Goal: Check status: Check status

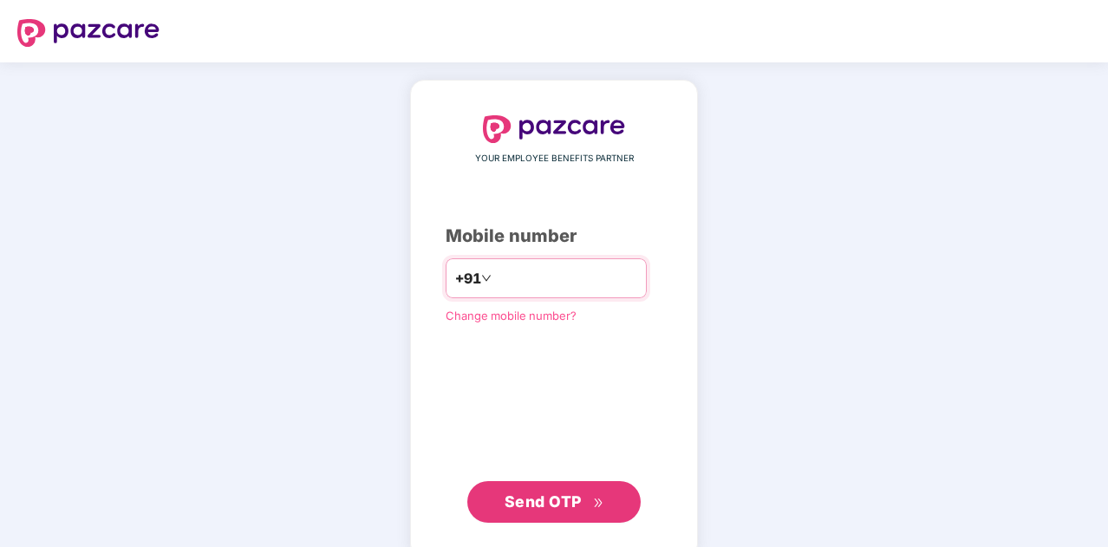
click at [557, 276] on input "number" at bounding box center [566, 279] width 142 height 28
type input "**********"
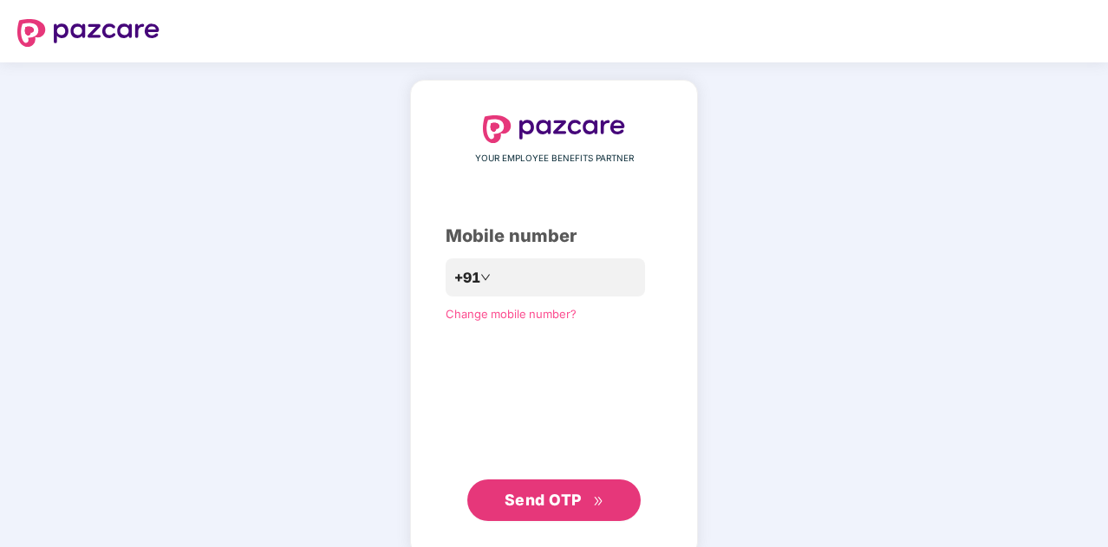
click at [552, 492] on span "Send OTP" at bounding box center [543, 500] width 77 height 18
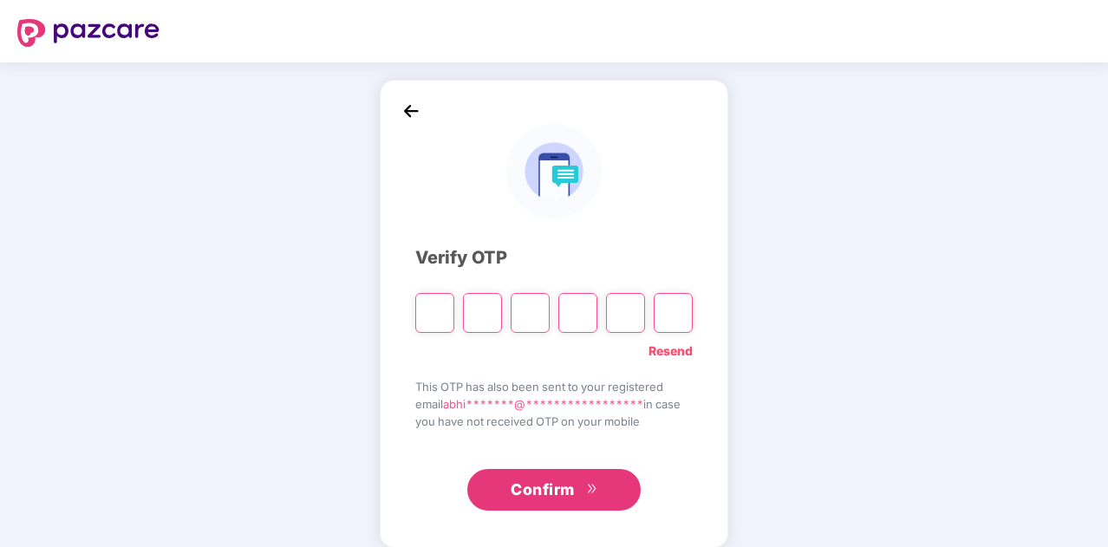
type input "*"
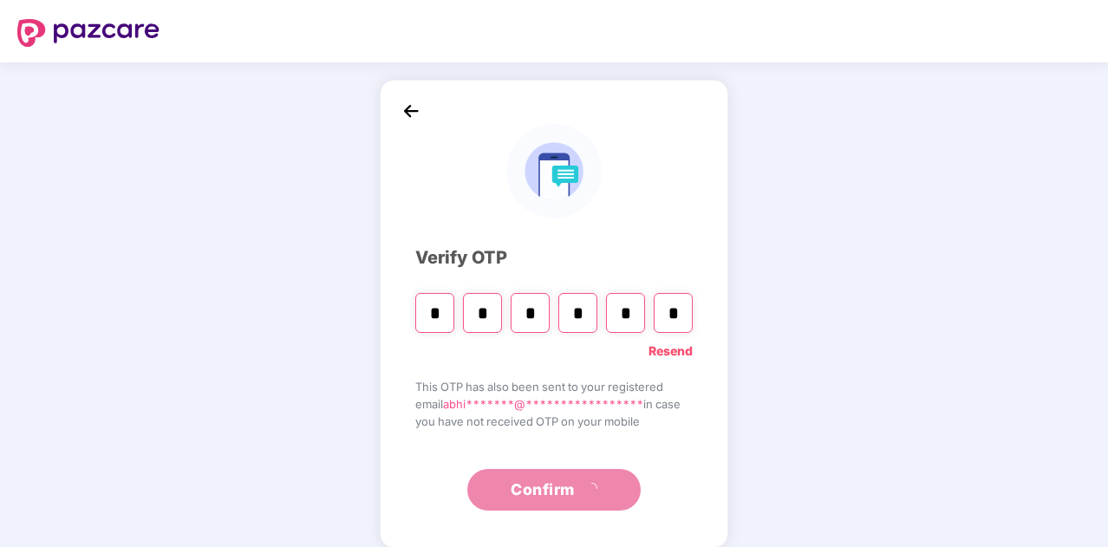
type input "*"
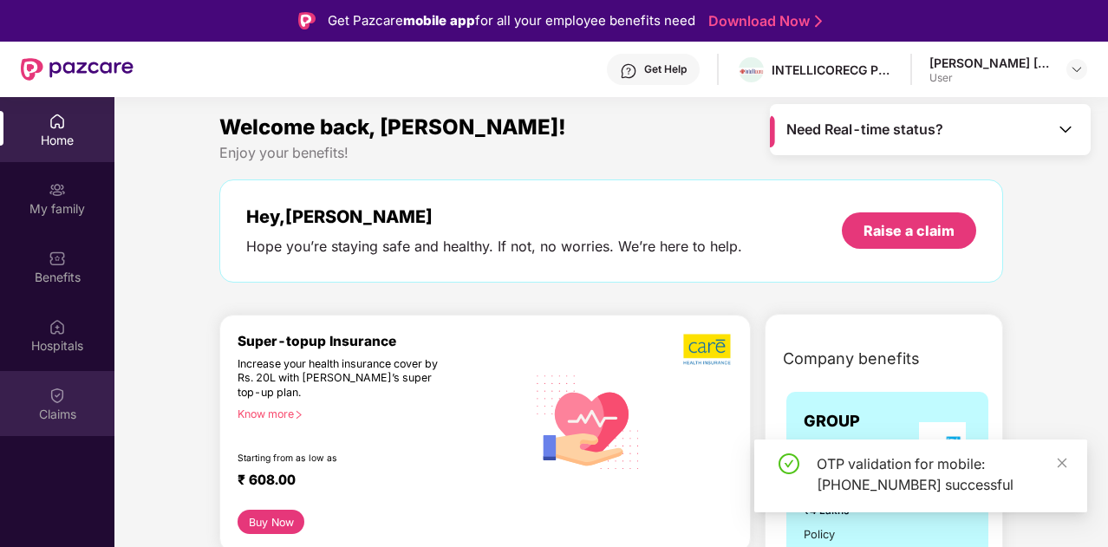
click at [35, 402] on div "Claims" at bounding box center [57, 403] width 114 height 65
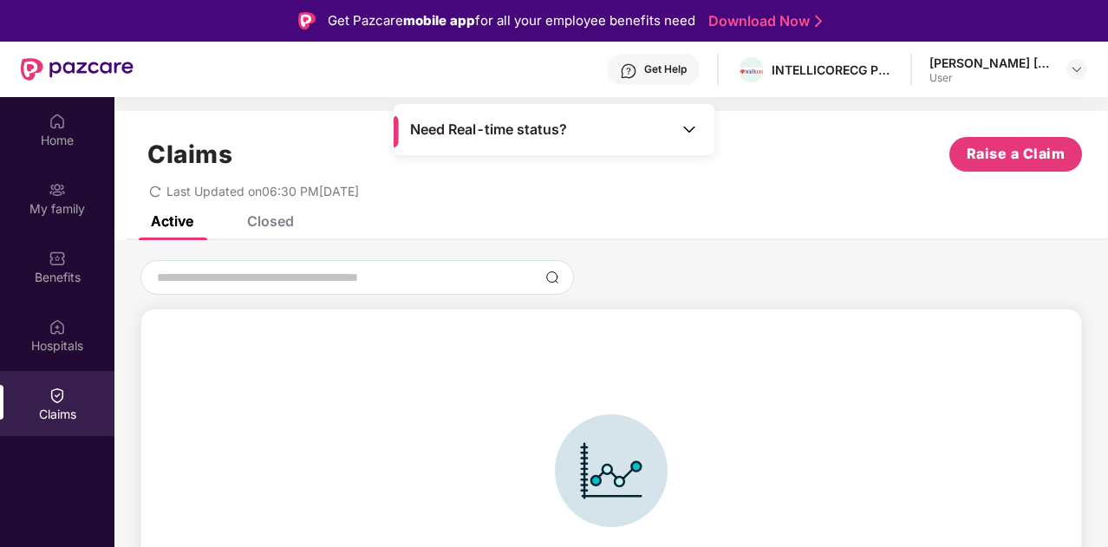
click at [283, 230] on div "Closed" at bounding box center [257, 221] width 73 height 38
